Goal: Check status: Check status

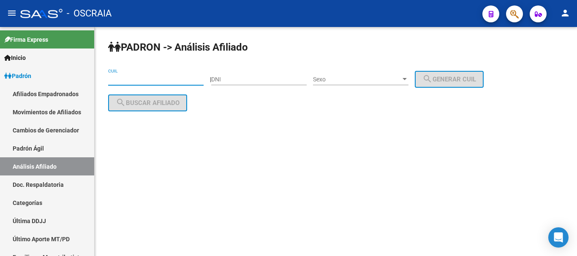
click at [143, 76] on input "CUIL" at bounding box center [155, 79] width 95 height 7
paste input "23-17125961-4"
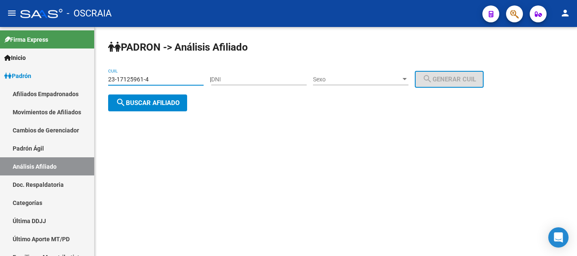
type input "23-17125961-4"
click at [168, 99] on span "search Buscar afiliado" at bounding box center [148, 103] width 64 height 8
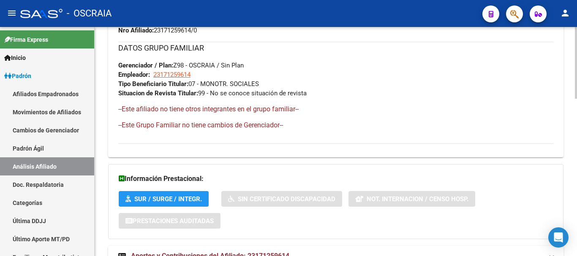
scroll to position [504, 0]
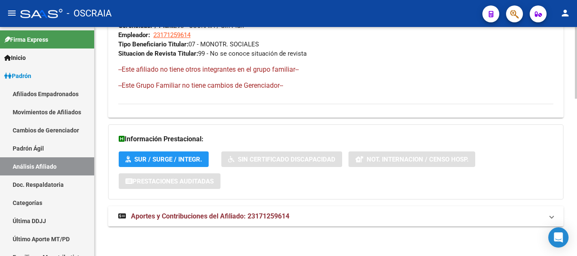
click at [187, 216] on span "Aportes y Contribuciones del Afiliado: 23171259614" at bounding box center [210, 216] width 158 height 8
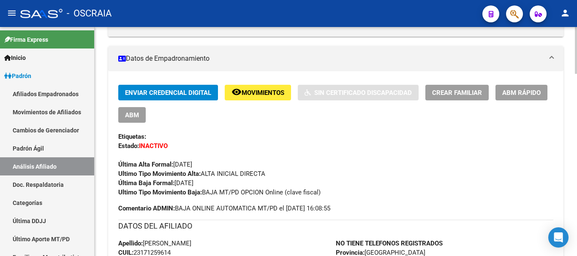
scroll to position [169, 0]
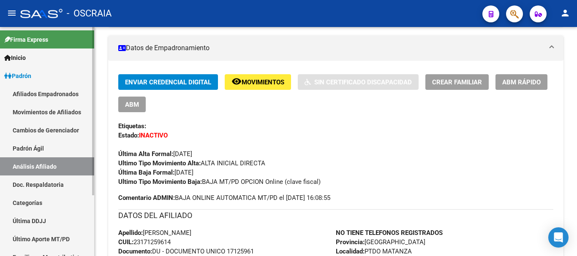
click at [48, 148] on link "Padrón Ágil" at bounding box center [47, 148] width 94 height 18
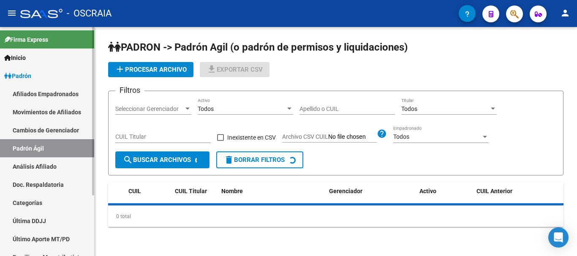
click at [46, 165] on link "Análisis Afiliado" at bounding box center [47, 166] width 94 height 18
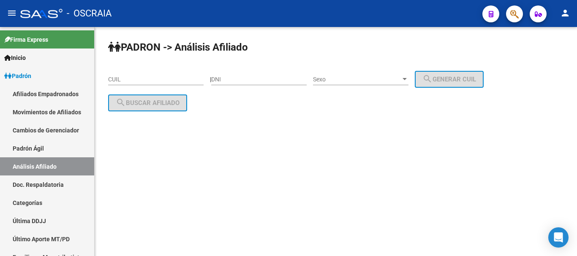
click at [134, 70] on div "CUIL" at bounding box center [155, 76] width 95 height 17
paste input "20-24406305-8"
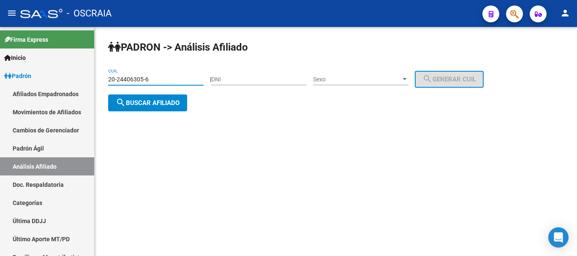
type input "20-24406305-6"
click at [179, 105] on span "search Buscar afiliado" at bounding box center [148, 103] width 64 height 8
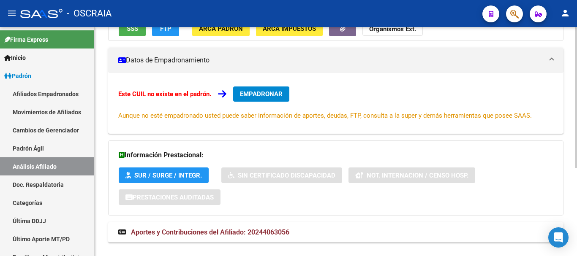
scroll to position [143, 0]
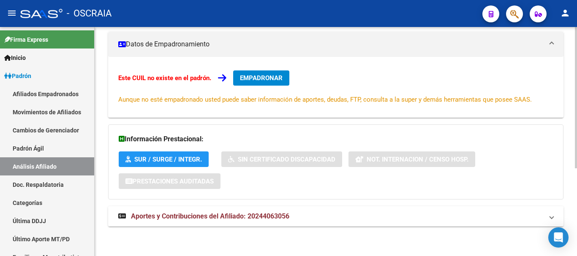
click at [249, 212] on span "Aportes y Contribuciones del Afiliado: 20244063056" at bounding box center [210, 216] width 158 height 8
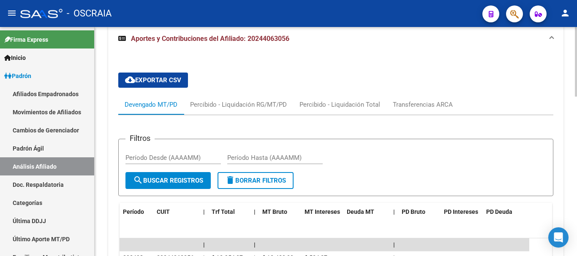
scroll to position [311, 0]
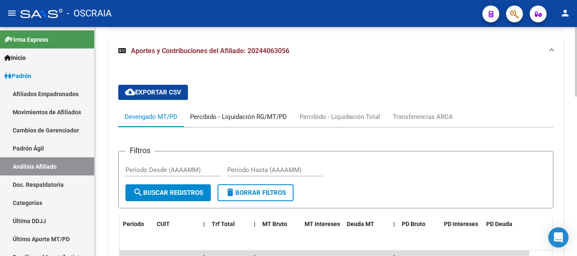
click at [222, 119] on div "Percibido - Liquidación RG/MT/PD" at bounding box center [238, 116] width 97 height 9
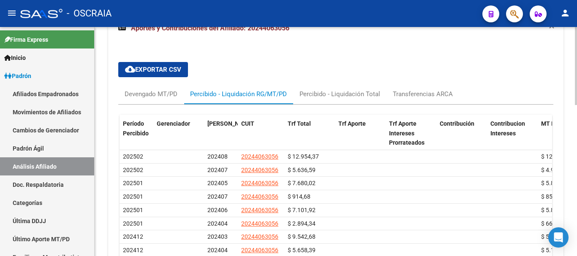
scroll to position [338, 0]
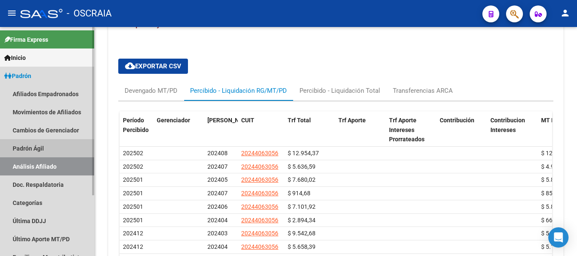
click at [50, 148] on link "Padrón Ágil" at bounding box center [47, 148] width 94 height 18
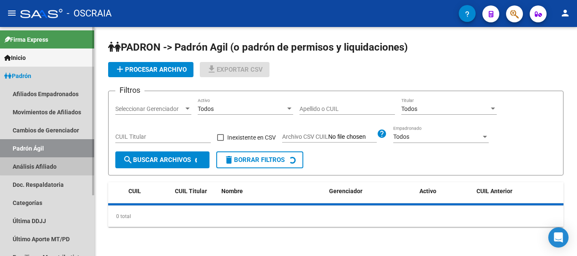
click at [49, 159] on link "Análisis Afiliado" at bounding box center [47, 166] width 94 height 18
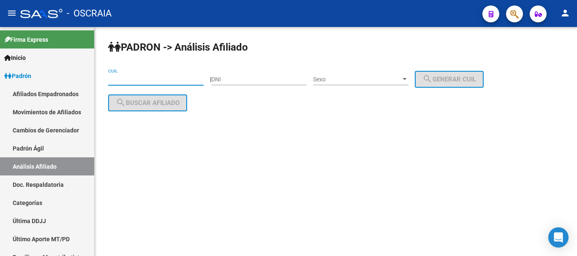
click at [162, 81] on input "CUIL" at bounding box center [155, 79] width 95 height 7
click at [161, 80] on input "CUIL" at bounding box center [155, 79] width 95 height 7
paste input "20-95916627-8"
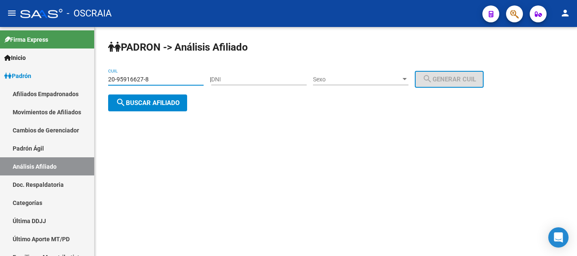
type input "20-95916627-8"
click at [165, 102] on span "search Buscar afiliado" at bounding box center [148, 103] width 64 height 8
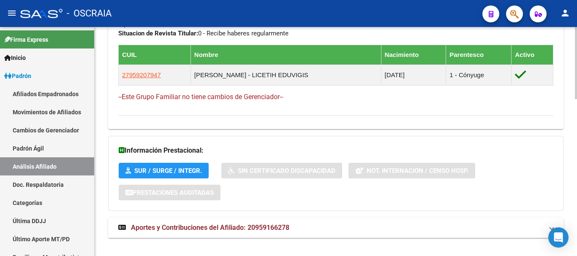
scroll to position [498, 0]
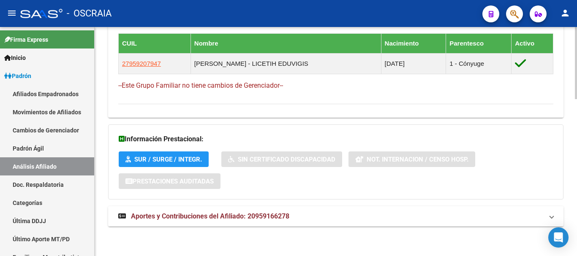
click at [225, 222] on mat-expansion-panel-header "Aportes y Contribuciones del Afiliado: 20959166278" at bounding box center [335, 216] width 455 height 20
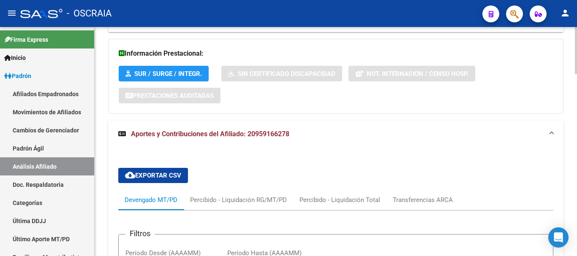
scroll to position [583, 0]
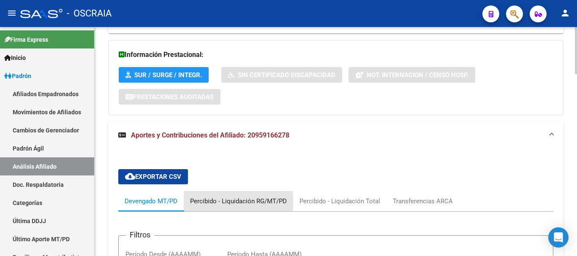
click at [227, 202] on div "Percibido - Liquidación RG/MT/PD" at bounding box center [238, 201] width 97 height 9
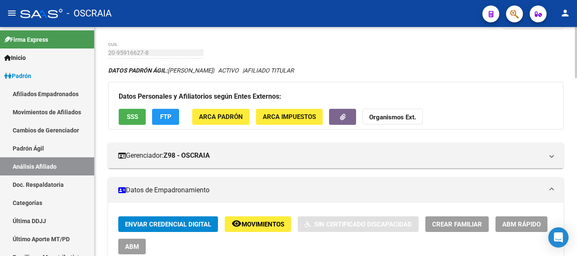
scroll to position [0, 0]
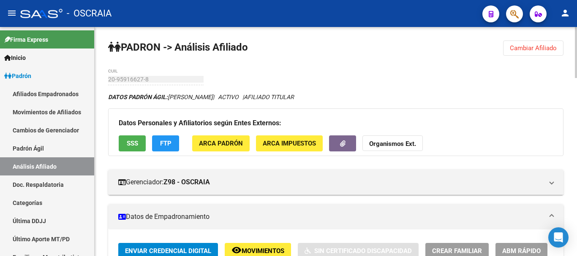
drag, startPoint x: 143, startPoint y: 75, endPoint x: 460, endPoint y: 72, distance: 317.0
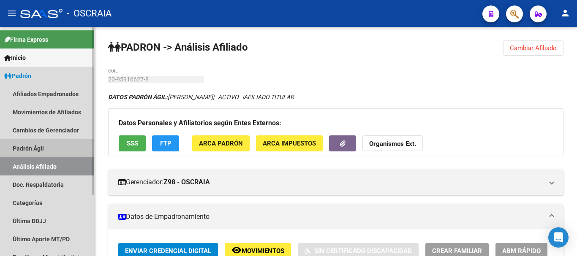
click at [52, 151] on link "Padrón Ágil" at bounding box center [47, 148] width 94 height 18
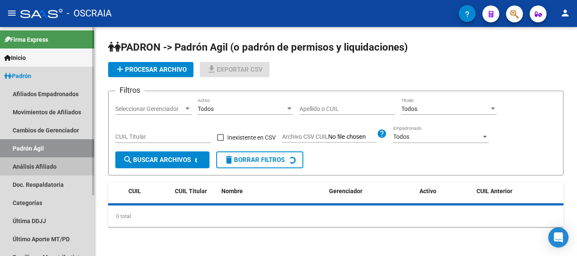
click at [49, 165] on link "Análisis Afiliado" at bounding box center [47, 166] width 94 height 18
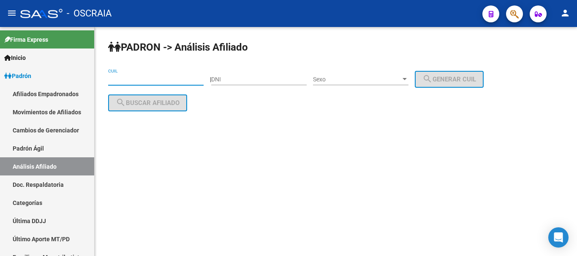
click at [120, 77] on input "CUIL" at bounding box center [155, 79] width 95 height 7
paste input "20-96400074-4"
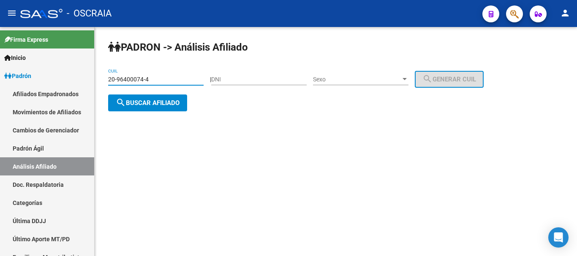
type input "20-96400074-4"
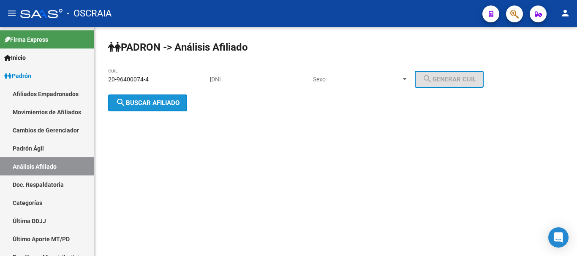
click at [149, 108] on button "search Buscar afiliado" at bounding box center [147, 103] width 79 height 17
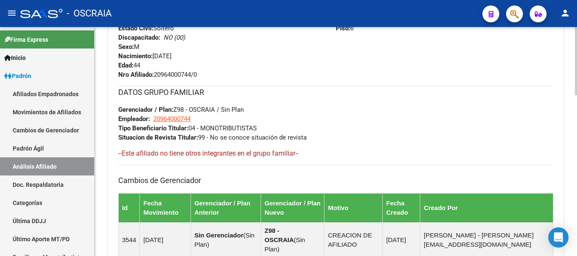
scroll to position [537, 0]
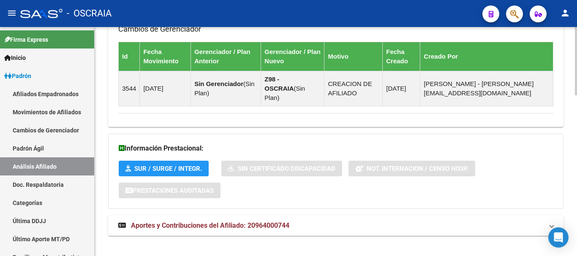
click at [249, 222] on span "Aportes y Contribuciones del Afiliado: 20964000744" at bounding box center [210, 226] width 158 height 8
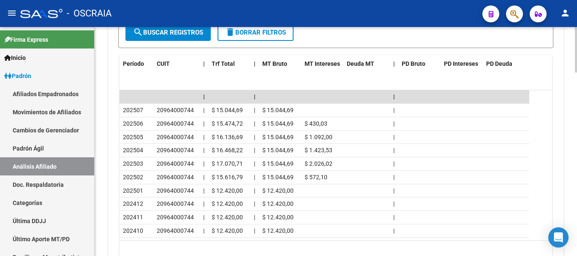
scroll to position [886, 0]
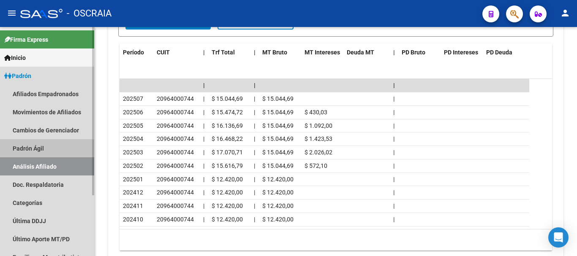
click at [30, 149] on link "Padrón Ágil" at bounding box center [47, 148] width 94 height 18
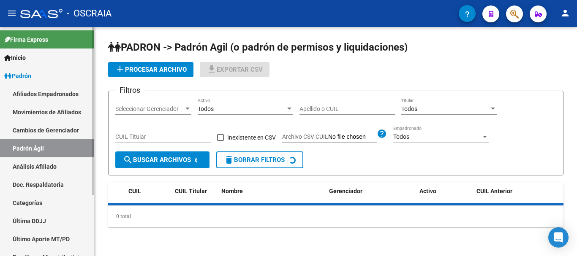
click at [30, 163] on link "Análisis Afiliado" at bounding box center [47, 166] width 94 height 18
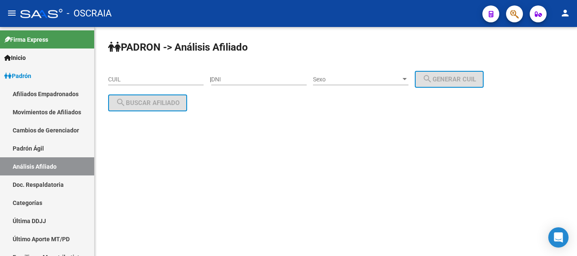
click at [132, 73] on div "CUIL" at bounding box center [155, 76] width 95 height 17
click at [130, 80] on input "CUIL" at bounding box center [155, 79] width 95 height 7
paste input "20-11907350-3"
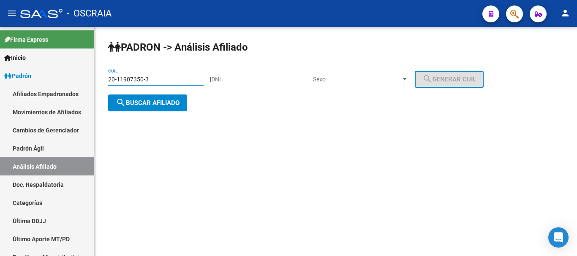
type input "20-11907350-3"
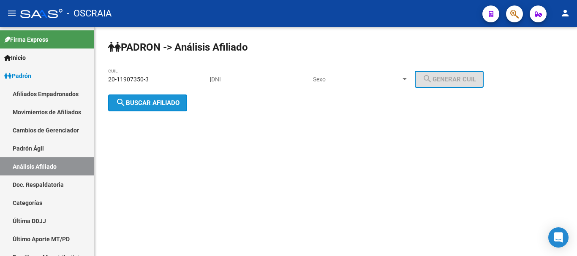
click at [155, 106] on button "search Buscar afiliado" at bounding box center [147, 103] width 79 height 17
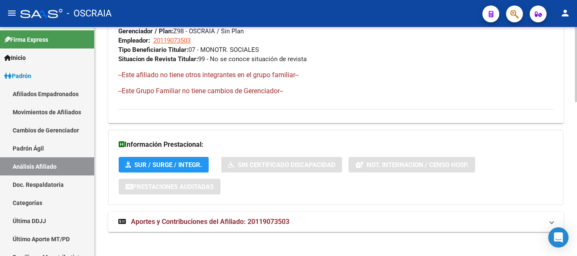
scroll to position [469, 0]
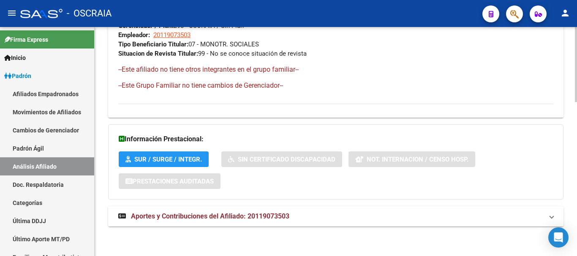
click at [217, 217] on span "Aportes y Contribuciones del Afiliado: 20119073503" at bounding box center [210, 216] width 158 height 8
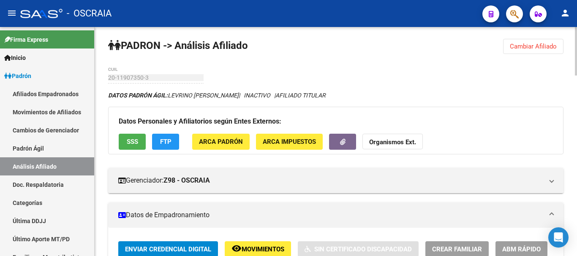
scroll to position [0, 0]
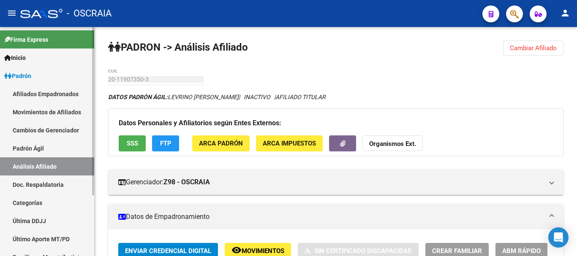
click at [16, 151] on link "Padrón Ágil" at bounding box center [47, 148] width 94 height 18
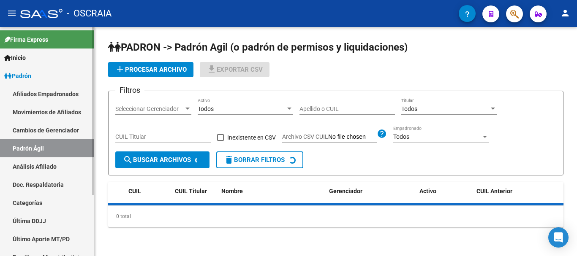
click at [19, 167] on link "Análisis Afiliado" at bounding box center [47, 166] width 94 height 18
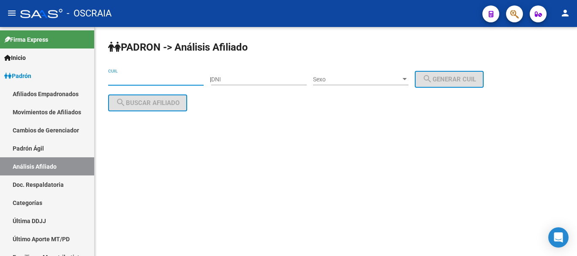
click at [122, 79] on input "CUIL" at bounding box center [155, 79] width 95 height 7
paste input "20-20406052-8"
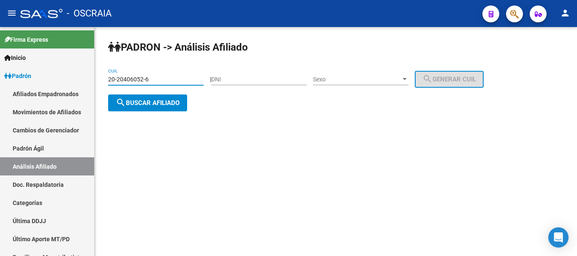
type input "20-20406052-6"
click at [151, 101] on span "search Buscar afiliado" at bounding box center [148, 103] width 64 height 8
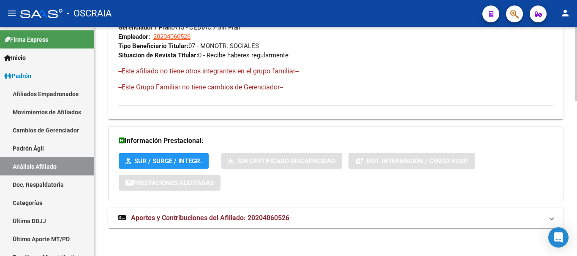
scroll to position [476, 0]
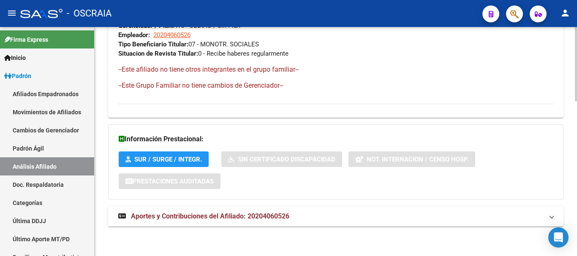
click at [195, 217] on span "Aportes y Contribuciones del Afiliado: 20204060526" at bounding box center [210, 216] width 158 height 8
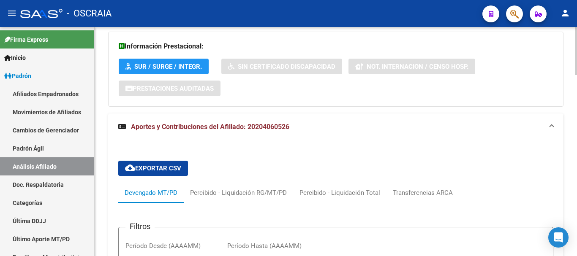
scroll to position [675, 0]
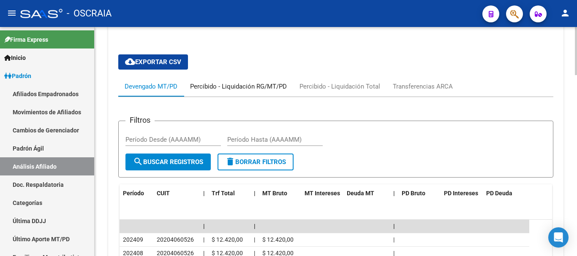
click at [246, 84] on div "Percibido - Liquidación RG/MT/PD" at bounding box center [238, 86] width 97 height 9
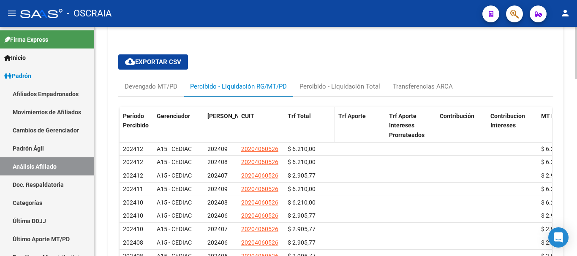
scroll to position [717, 0]
